Goal: Information Seeking & Learning: Learn about a topic

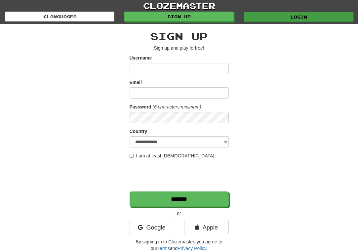
click at [290, 16] on link "Login" at bounding box center [299, 17] width 110 height 10
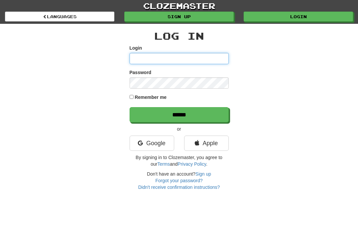
type input "*********"
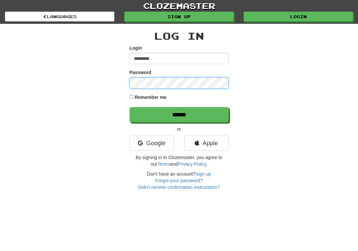
click at [179, 115] on input "******" at bounding box center [179, 114] width 99 height 15
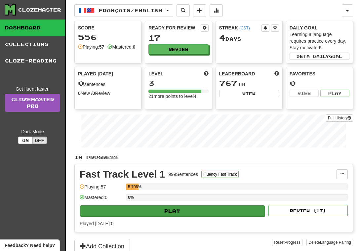
click at [169, 208] on button "Play" at bounding box center [172, 211] width 185 height 11
select select "**"
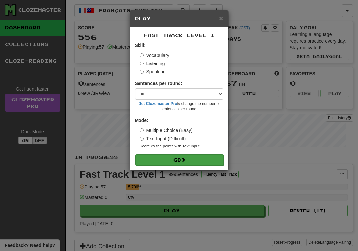
click at [191, 158] on button "Go" at bounding box center [179, 160] width 89 height 11
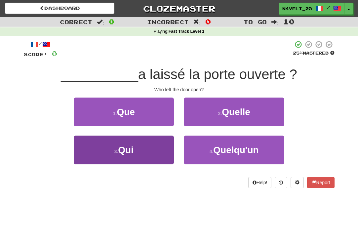
click at [163, 154] on button "3 . Qui" at bounding box center [124, 150] width 100 height 29
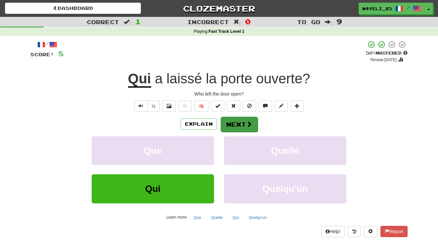
click at [242, 121] on button "Next" at bounding box center [239, 124] width 37 height 15
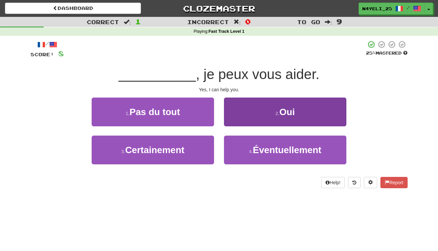
click at [282, 111] on span "Oui" at bounding box center [288, 112] width 16 height 10
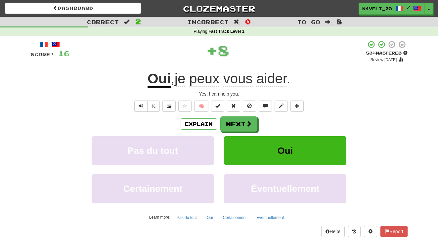
click at [255, 153] on button "Oui" at bounding box center [285, 150] width 122 height 29
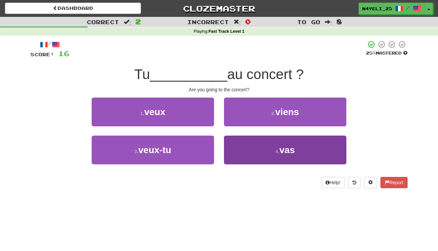
click at [278, 156] on button "4 . vas" at bounding box center [285, 150] width 122 height 29
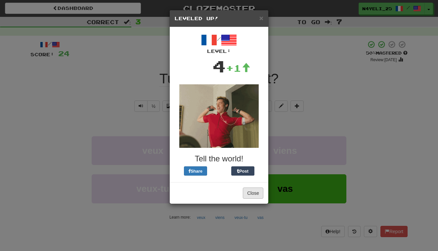
click at [255, 195] on button "Close" at bounding box center [253, 193] width 21 height 11
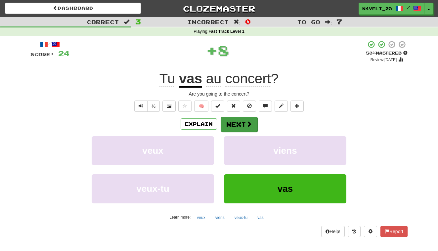
click at [245, 120] on button "Next" at bounding box center [239, 124] width 37 height 15
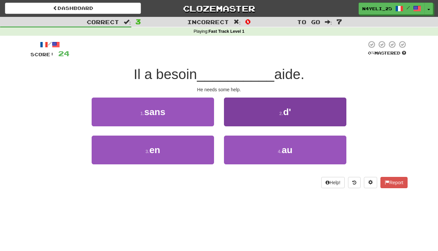
click at [294, 109] on button "2 . d'" at bounding box center [285, 112] width 122 height 29
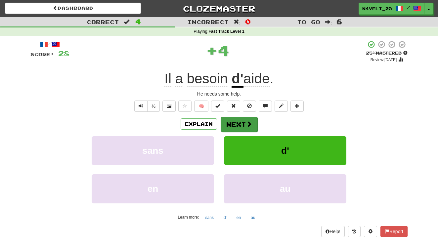
click at [247, 127] on button "Next" at bounding box center [239, 124] width 37 height 15
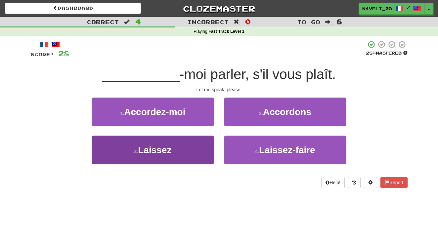
click at [187, 156] on button "3 . Laissez" at bounding box center [153, 150] width 122 height 29
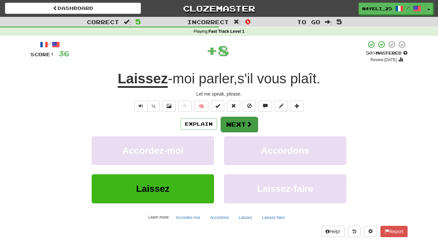
click at [238, 123] on button "Next" at bounding box center [239, 124] width 37 height 15
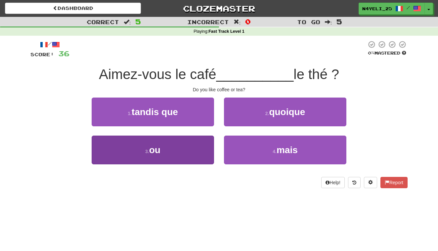
click at [189, 156] on button "3 . ou" at bounding box center [153, 150] width 122 height 29
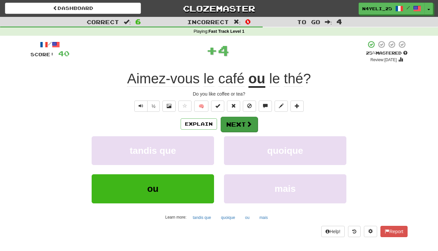
click at [239, 125] on button "Next" at bounding box center [239, 124] width 37 height 15
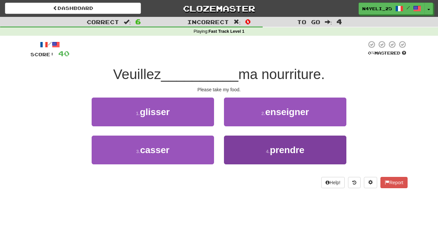
click at [249, 155] on button "4 . prendre" at bounding box center [285, 150] width 122 height 29
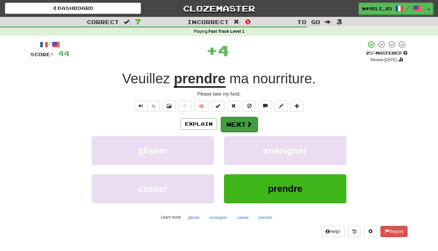
click at [243, 117] on button "Next" at bounding box center [239, 124] width 37 height 15
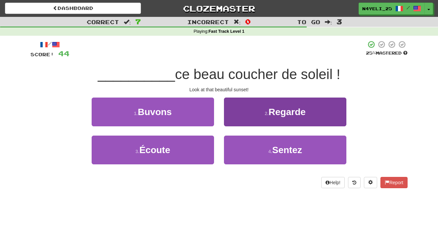
click at [294, 113] on span "Regarde" at bounding box center [287, 112] width 37 height 10
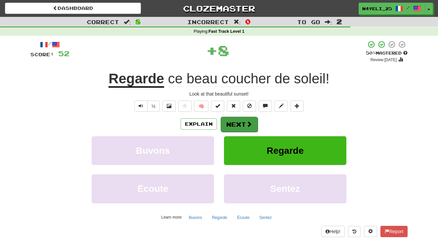
click at [238, 122] on button "Next" at bounding box center [239, 124] width 37 height 15
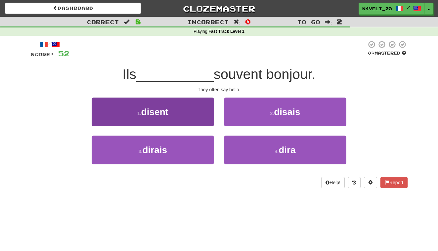
click at [195, 108] on button "1 . disent" at bounding box center [153, 112] width 122 height 29
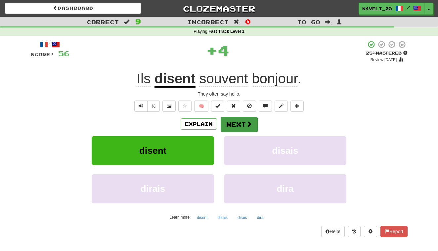
click at [234, 123] on button "Next" at bounding box center [239, 124] width 37 height 15
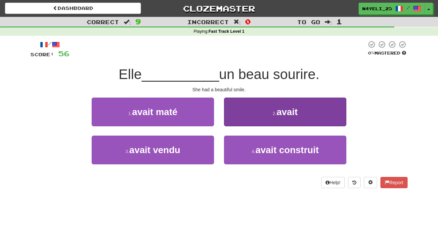
click at [273, 111] on small "2 ." at bounding box center [275, 113] width 4 height 5
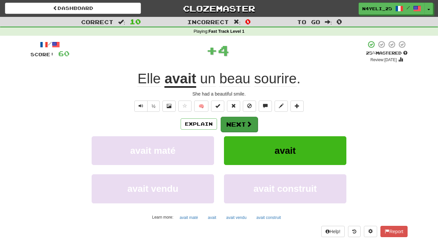
click at [243, 124] on button "Next" at bounding box center [239, 124] width 37 height 15
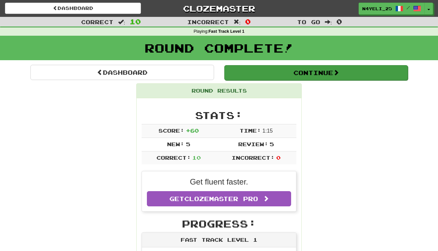
click at [332, 70] on button "Continue" at bounding box center [316, 72] width 184 height 15
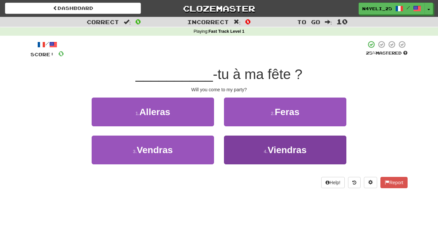
click at [277, 154] on span "Viendras" at bounding box center [287, 150] width 39 height 10
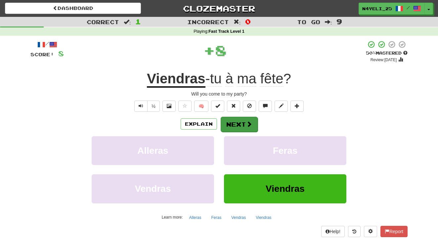
click at [247, 121] on span at bounding box center [249, 124] width 6 height 6
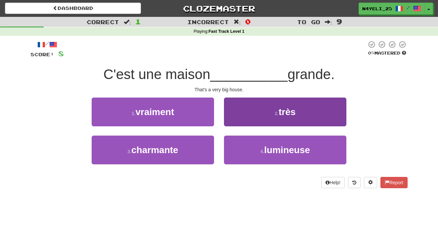
click at [304, 119] on button "2 . très" at bounding box center [285, 112] width 122 height 29
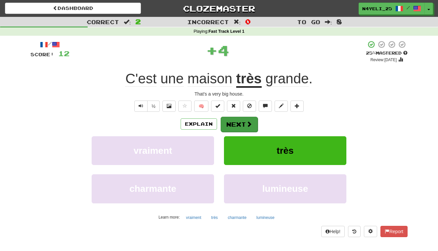
click at [248, 122] on span at bounding box center [249, 124] width 6 height 6
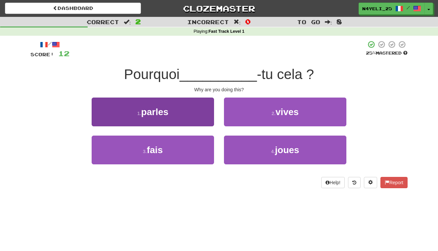
click at [186, 154] on button "3 . fais" at bounding box center [153, 150] width 122 height 29
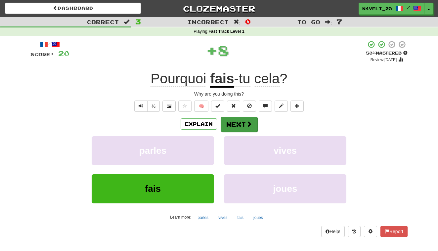
click at [244, 125] on button "Next" at bounding box center [239, 124] width 37 height 15
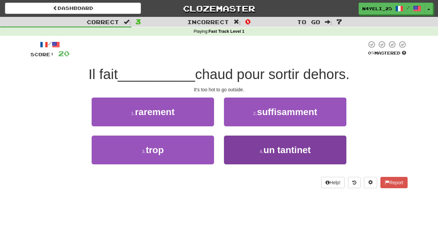
click at [250, 149] on button "4 . un tantinet" at bounding box center [285, 150] width 122 height 29
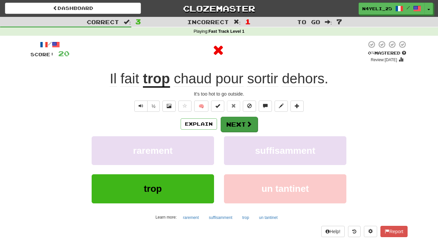
click at [240, 120] on button "Next" at bounding box center [239, 124] width 37 height 15
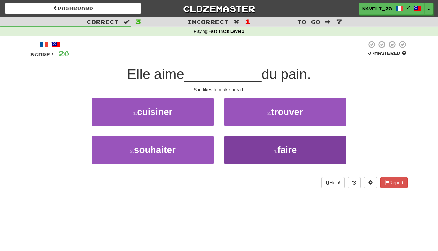
click at [300, 155] on button "4 . faire" at bounding box center [285, 150] width 122 height 29
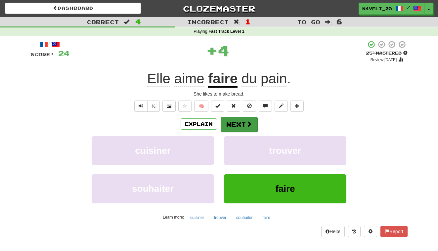
click at [240, 121] on button "Next" at bounding box center [239, 124] width 37 height 15
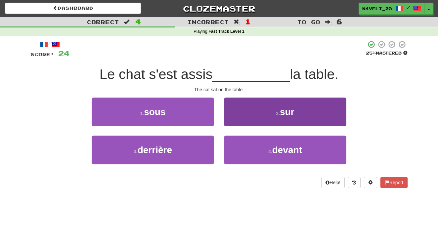
click at [308, 112] on button "2 . sur" at bounding box center [285, 112] width 122 height 29
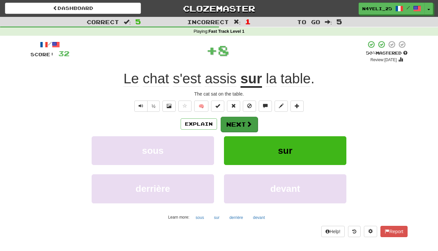
click at [244, 125] on button "Next" at bounding box center [239, 124] width 37 height 15
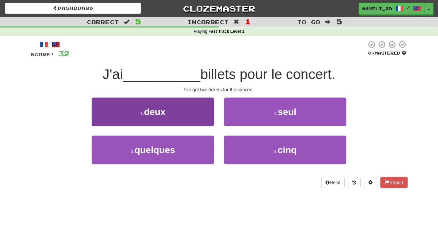
click at [194, 113] on button "1 . deux" at bounding box center [153, 112] width 122 height 29
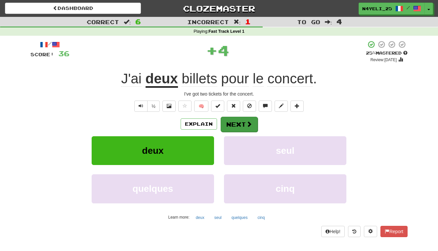
click at [236, 123] on button "Next" at bounding box center [239, 124] width 37 height 15
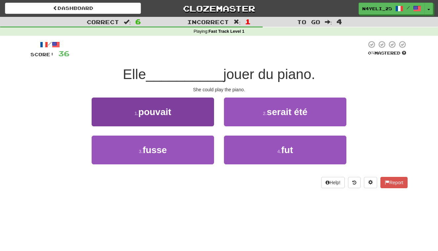
click at [192, 110] on button "1 . pouvait" at bounding box center [153, 112] width 122 height 29
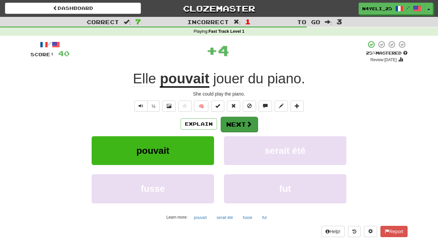
click at [241, 127] on button "Next" at bounding box center [239, 124] width 37 height 15
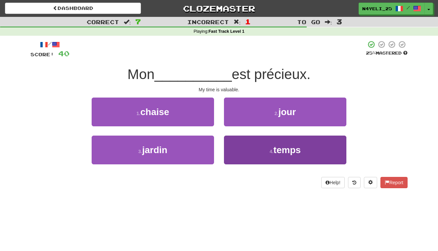
click at [267, 155] on button "4 . temps" at bounding box center [285, 150] width 122 height 29
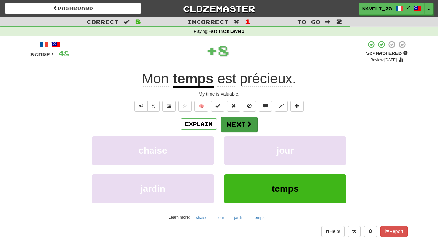
click at [248, 122] on span at bounding box center [249, 124] width 6 height 6
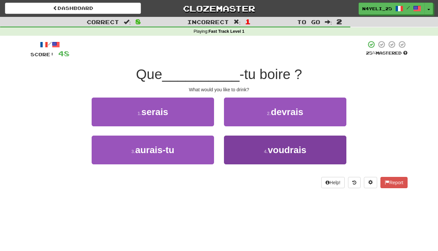
click at [263, 153] on button "4 . voudrais" at bounding box center [285, 150] width 122 height 29
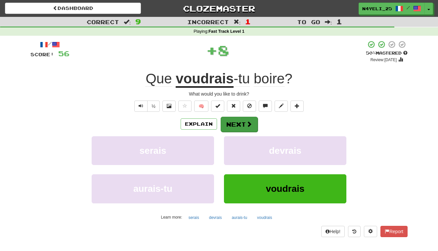
click at [241, 122] on button "Next" at bounding box center [239, 124] width 37 height 15
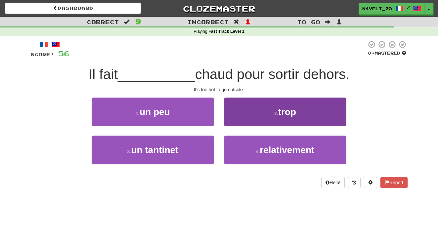
click at [309, 106] on button "2 . trop" at bounding box center [285, 112] width 122 height 29
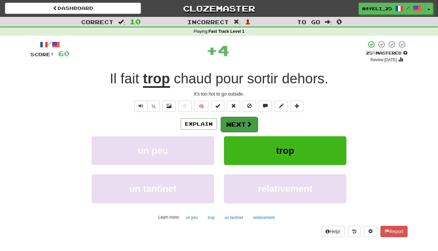
click at [245, 120] on button "Next" at bounding box center [239, 124] width 37 height 15
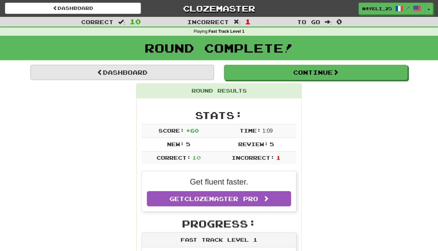
click at [192, 72] on link "Dashboard" at bounding box center [122, 72] width 184 height 15
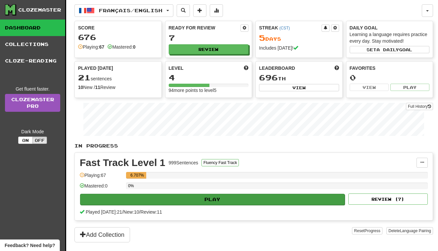
click at [233, 201] on button "Play" at bounding box center [212, 199] width 265 height 11
select select "**"
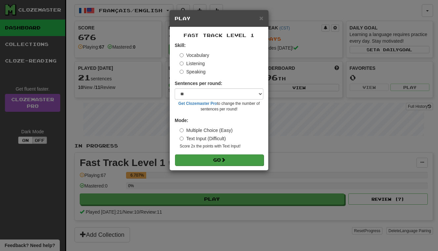
click at [228, 156] on button "Go" at bounding box center [219, 160] width 89 height 11
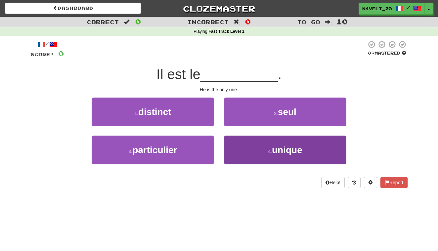
click at [255, 155] on button "4 . unique" at bounding box center [285, 150] width 122 height 29
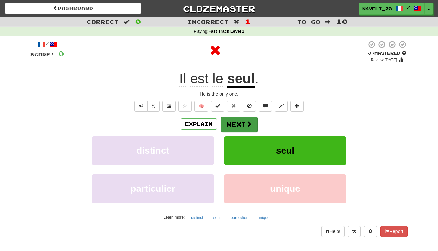
click at [247, 122] on span at bounding box center [249, 124] width 6 height 6
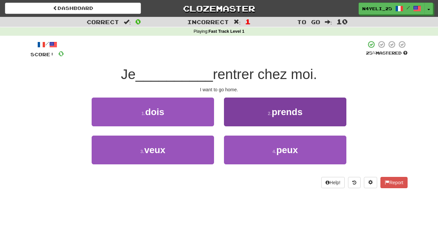
click at [264, 110] on button "2 . prends" at bounding box center [285, 112] width 122 height 29
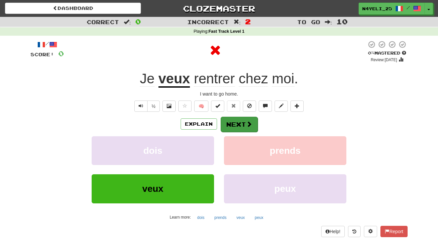
click at [240, 125] on button "Next" at bounding box center [239, 124] width 37 height 15
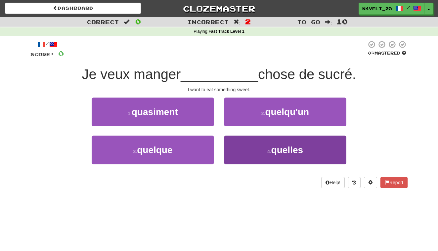
click at [256, 155] on button "4 . quelles" at bounding box center [285, 150] width 122 height 29
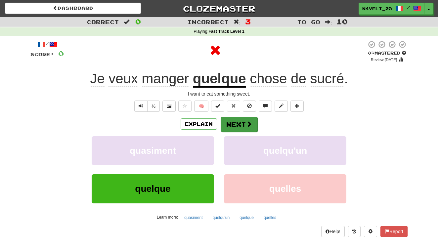
click at [245, 120] on button "Next" at bounding box center [239, 124] width 37 height 15
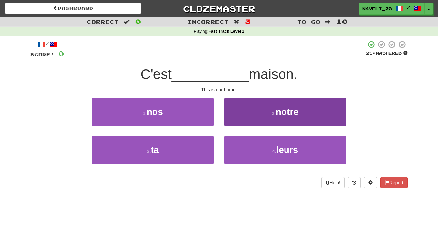
click at [302, 109] on button "2 . notre" at bounding box center [285, 112] width 122 height 29
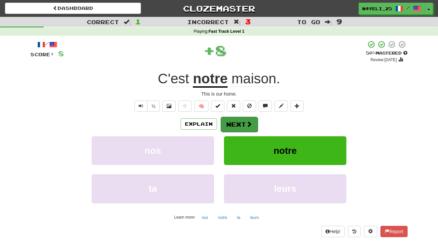
click at [238, 123] on button "Next" at bounding box center [239, 124] width 37 height 15
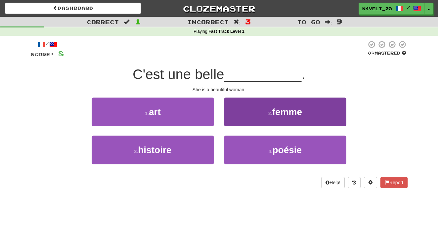
click at [302, 109] on span "femme" at bounding box center [287, 112] width 30 height 10
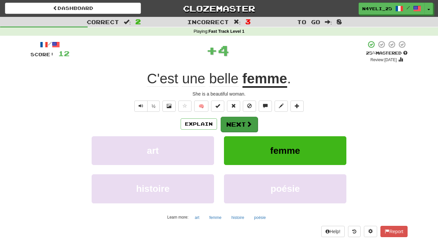
click at [240, 125] on button "Next" at bounding box center [239, 124] width 37 height 15
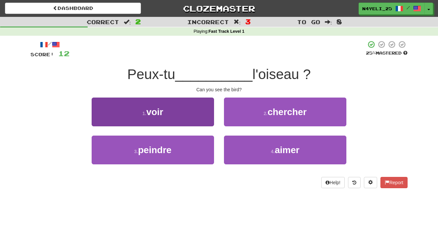
click at [194, 108] on button "1 . voir" at bounding box center [153, 112] width 122 height 29
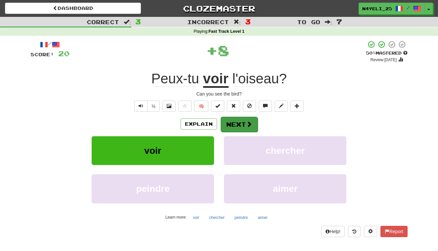
click at [247, 121] on span at bounding box center [249, 124] width 6 height 6
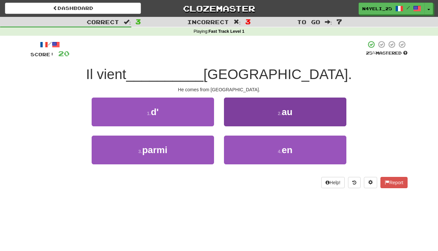
click at [300, 114] on button "2 . au" at bounding box center [285, 112] width 122 height 29
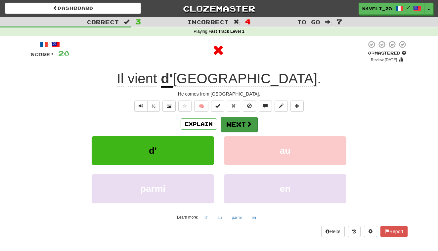
click at [249, 124] on span at bounding box center [249, 124] width 6 height 6
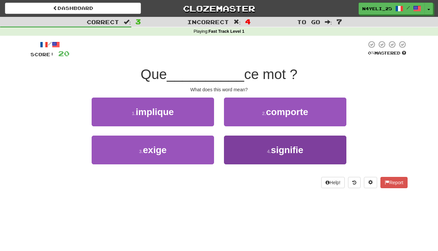
click at [288, 149] on span "signifie" at bounding box center [287, 150] width 32 height 10
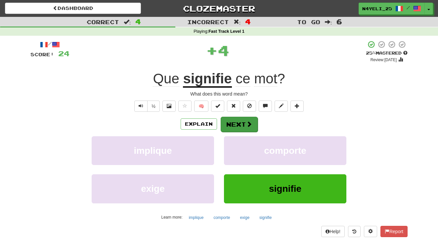
click at [243, 119] on button "Next" at bounding box center [239, 124] width 37 height 15
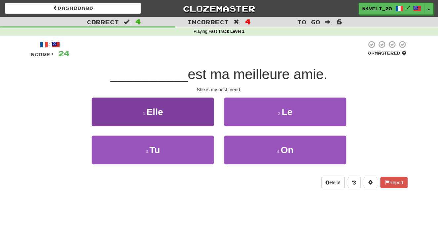
click at [207, 109] on button "1 . Elle" at bounding box center [153, 112] width 122 height 29
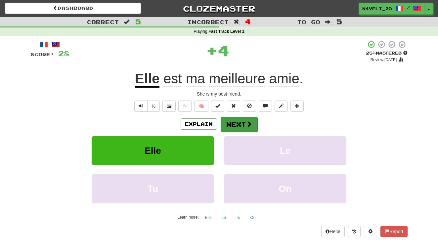
click at [246, 123] on span at bounding box center [249, 124] width 6 height 6
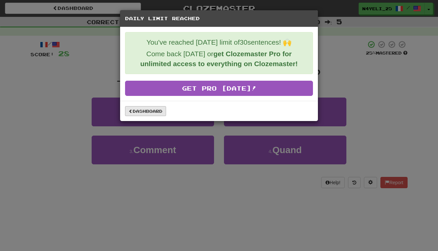
click at [144, 111] on link "Dashboard" at bounding box center [145, 111] width 41 height 10
